Goal: Navigation & Orientation: Find specific page/section

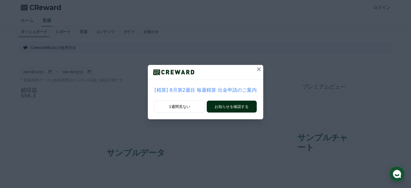
click at [215, 107] on button "お知らせを確認する" at bounding box center [232, 107] width 50 height 12
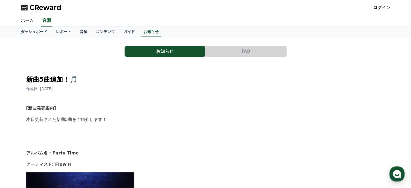
drag, startPoint x: 75, startPoint y: 31, endPoint x: 78, endPoint y: 31, distance: 3.0
click at [75, 31] on link "音源" at bounding box center [83, 32] width 16 height 10
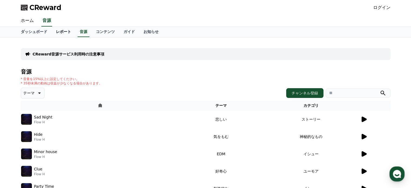
click at [56, 33] on link "レポート" at bounding box center [64, 32] width 24 height 10
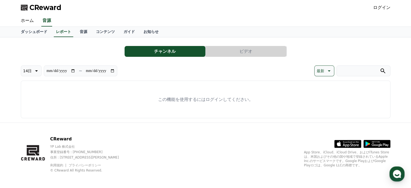
click at [383, 8] on link "ログイン" at bounding box center [381, 7] width 17 height 6
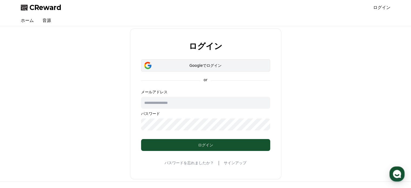
click at [193, 64] on div "Googleでログイン" at bounding box center [206, 65] width 114 height 5
